Goal: Check status

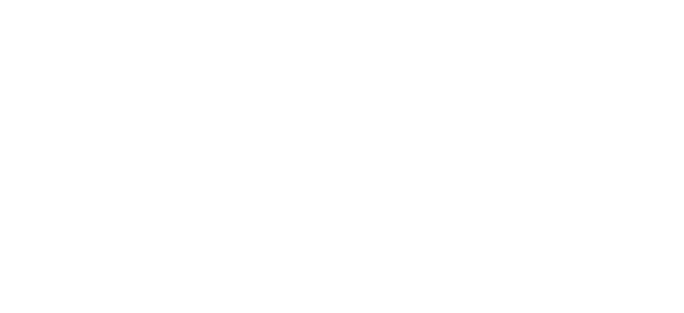
click at [235, 0] on html at bounding box center [342, 0] width 684 height 0
